Goal: Browse casually: Explore the website without a specific task or goal

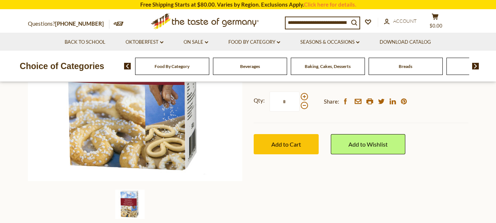
scroll to position [199, 0]
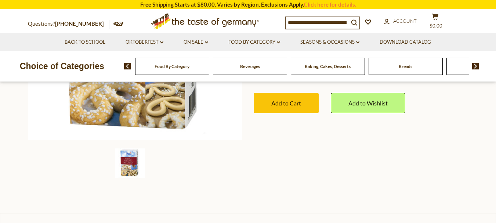
drag, startPoint x: 500, startPoint y: 29, endPoint x: 497, endPoint y: 80, distance: 51.1
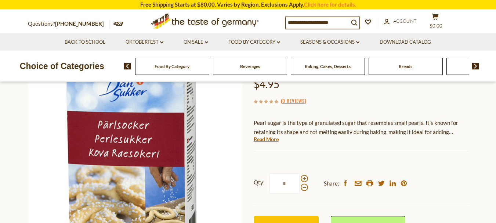
scroll to position [73, 0]
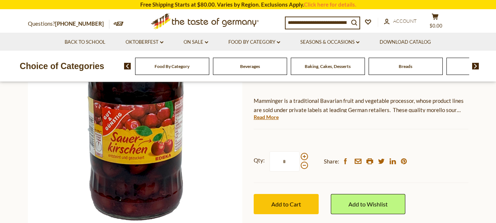
scroll to position [124, 0]
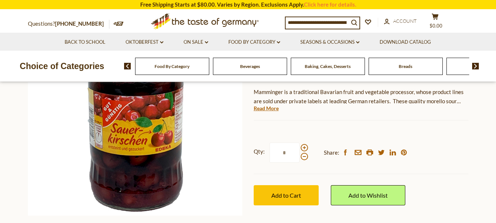
drag, startPoint x: 499, startPoint y: 132, endPoint x: 501, endPoint y: 46, distance: 85.6
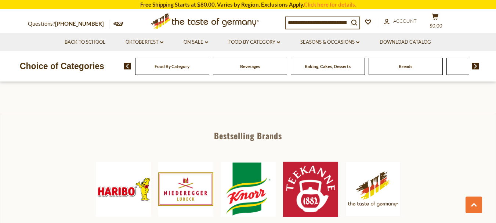
scroll to position [218, 0]
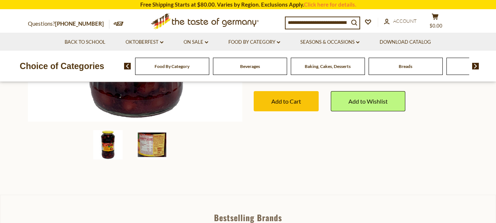
click at [147, 145] on img at bounding box center [151, 144] width 29 height 29
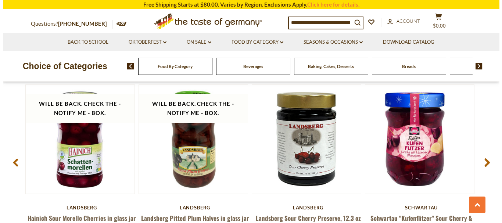
scroll to position [998, 0]
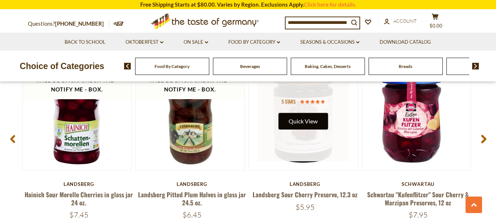
click at [304, 120] on button "Quick View" at bounding box center [303, 121] width 50 height 17
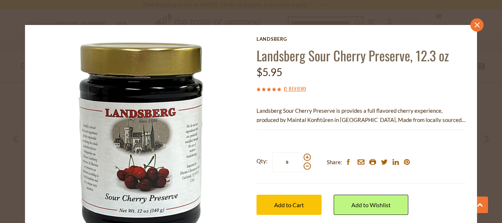
click at [474, 27] on link "close" at bounding box center [476, 24] width 13 height 13
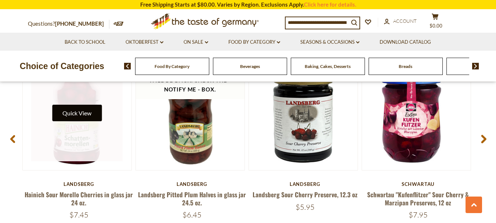
click at [89, 113] on button "Quick View" at bounding box center [77, 113] width 50 height 17
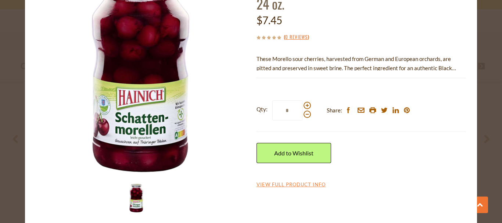
scroll to position [75, 0]
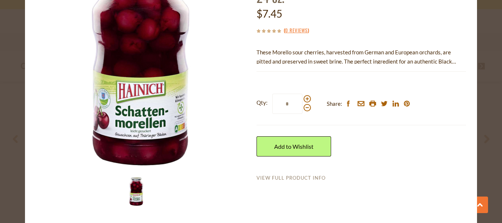
click at [282, 178] on link "View Full Product Info" at bounding box center [290, 178] width 69 height 7
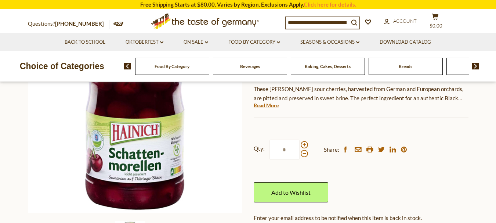
scroll to position [136, 0]
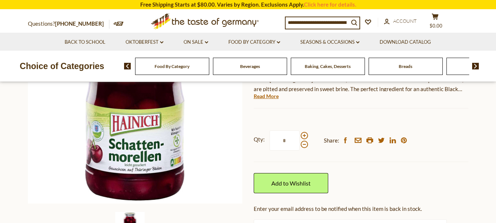
drag, startPoint x: 500, startPoint y: 29, endPoint x: 501, endPoint y: 47, distance: 17.7
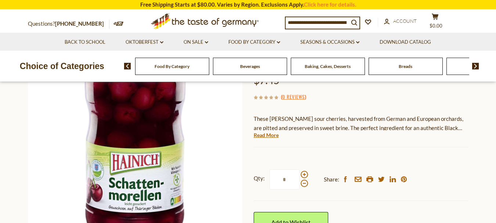
scroll to position [103, 0]
